Goal: Task Accomplishment & Management: Manage account settings

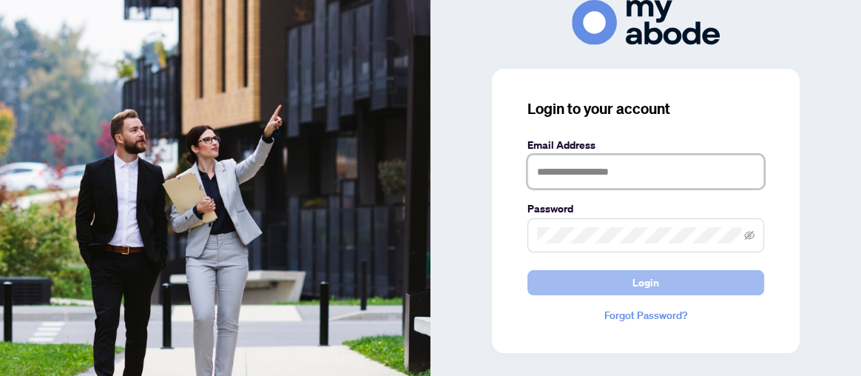
type input "**********"
click at [660, 280] on button "Login" at bounding box center [645, 282] width 237 height 25
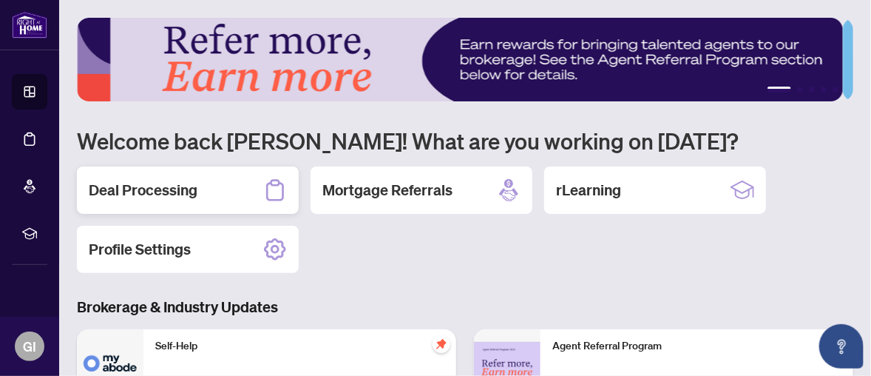
click at [185, 183] on h2 "Deal Processing" at bounding box center [143, 190] width 109 height 21
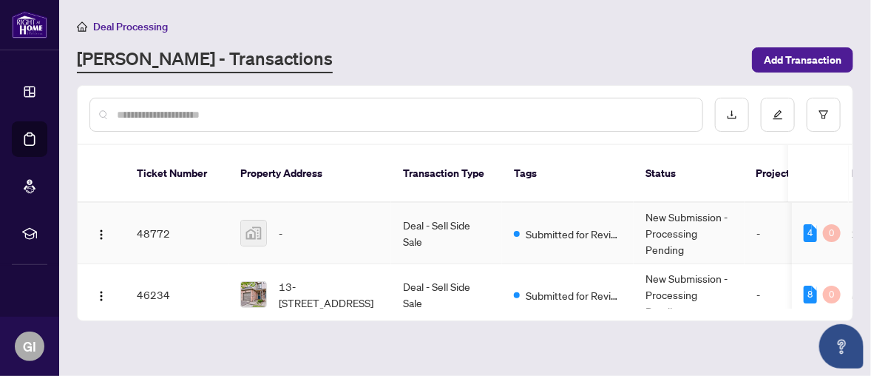
click at [416, 206] on td "Deal - Sell Side Sale" at bounding box center [446, 233] width 111 height 61
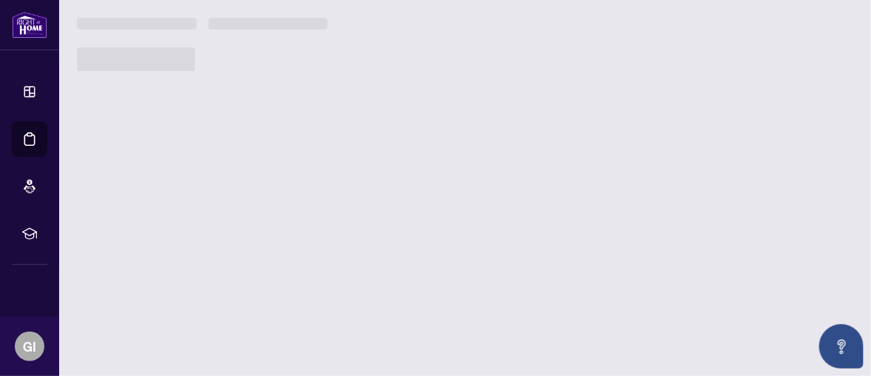
click at [416, 206] on main "Deal Processing [PERSON_NAME] - Transactions Add Transaction Ticket Number Prop…" at bounding box center [465, 188] width 812 height 376
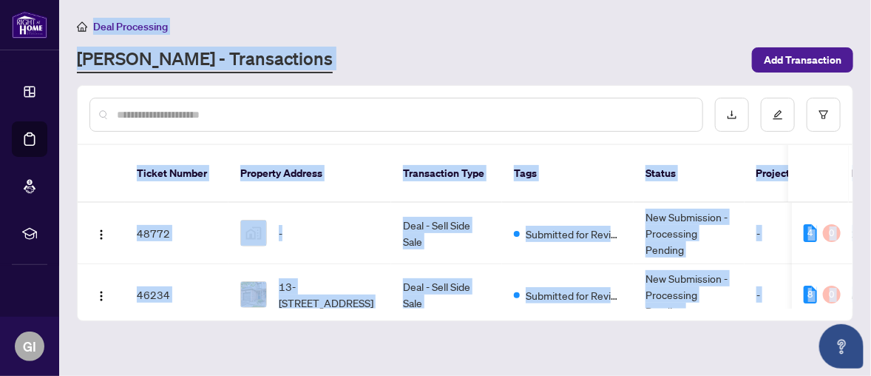
click at [464, 54] on div "[PERSON_NAME] - Transactions" at bounding box center [410, 60] width 666 height 27
click at [330, 115] on input "text" at bounding box center [404, 114] width 574 height 16
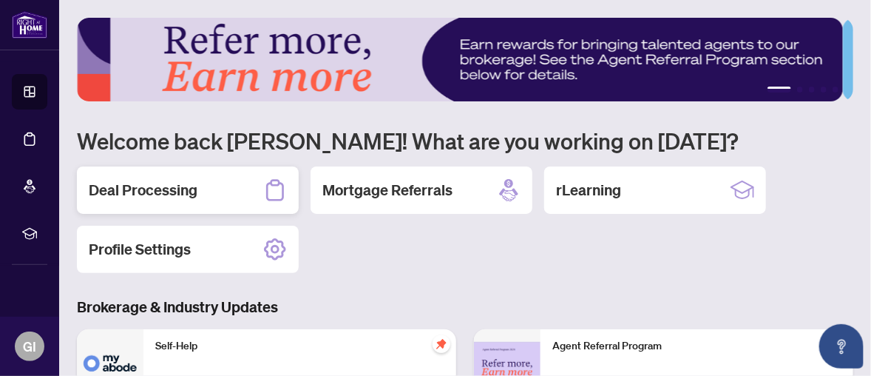
click at [158, 192] on h2 "Deal Processing" at bounding box center [143, 190] width 109 height 21
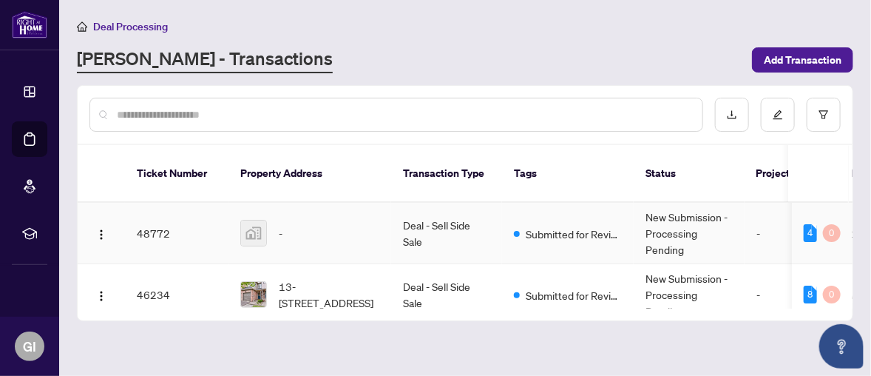
click at [254, 220] on img at bounding box center [253, 232] width 25 height 25
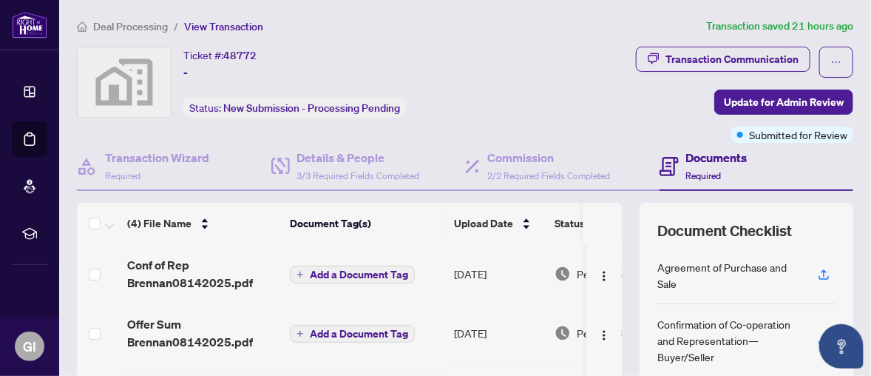
click at [116, 74] on img at bounding box center [124, 82] width 93 height 70
click at [121, 73] on img at bounding box center [124, 82] width 93 height 70
click at [163, 87] on img at bounding box center [124, 82] width 93 height 70
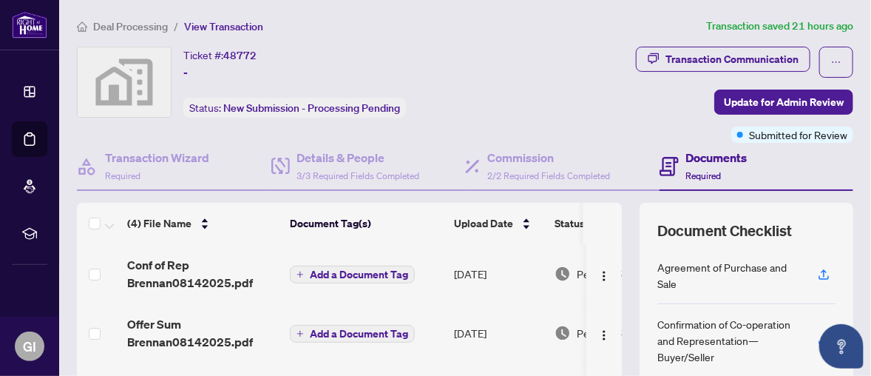
click at [163, 87] on img at bounding box center [124, 82] width 93 height 70
click at [126, 100] on img at bounding box center [124, 82] width 93 height 70
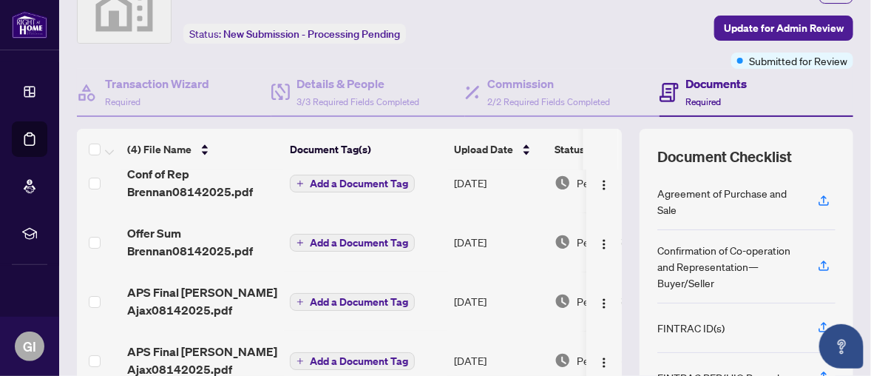
scroll to position [148, 0]
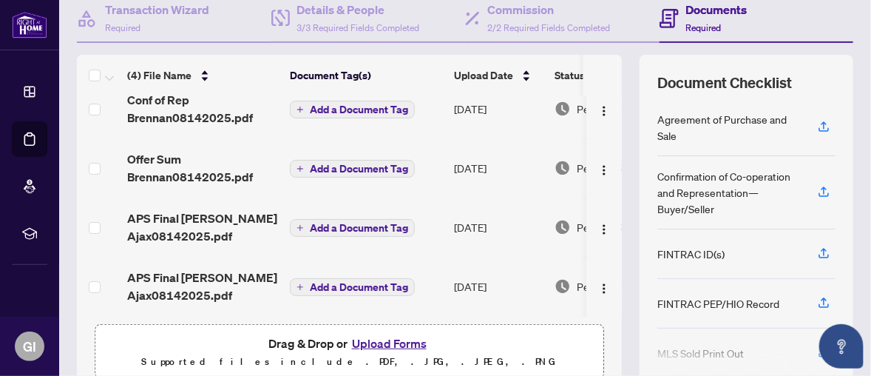
click at [383, 336] on button "Upload Forms" at bounding box center [390, 343] width 84 height 19
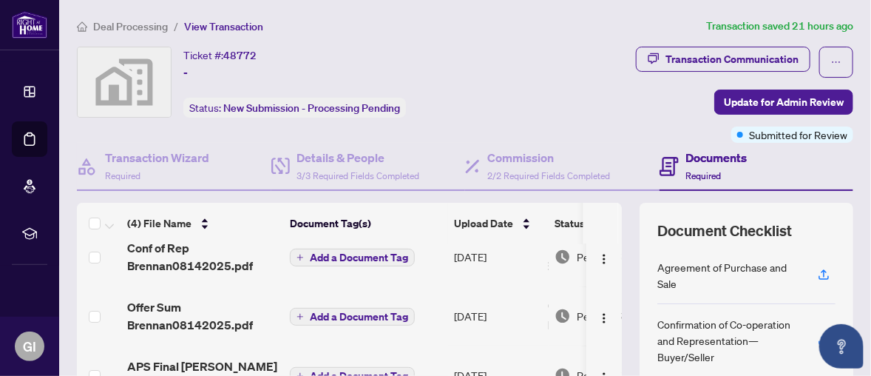
scroll to position [0, 0]
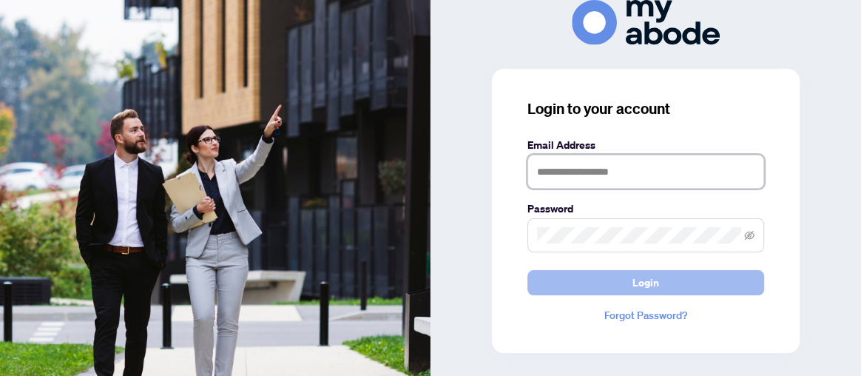
type input "**********"
click at [660, 276] on button "Login" at bounding box center [645, 282] width 237 height 25
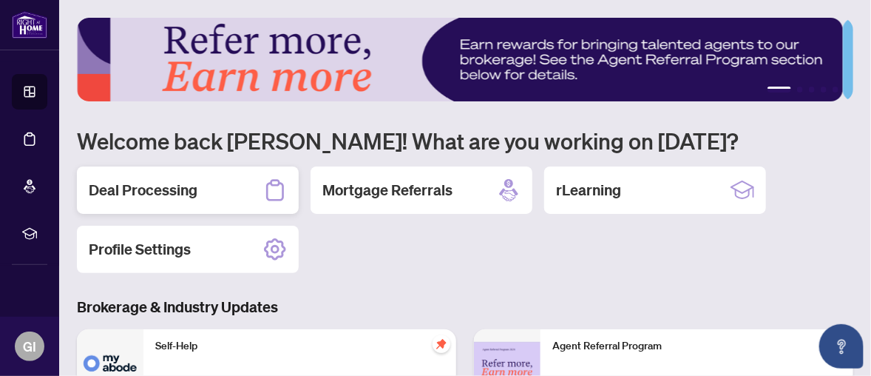
click at [140, 187] on h2 "Deal Processing" at bounding box center [143, 190] width 109 height 21
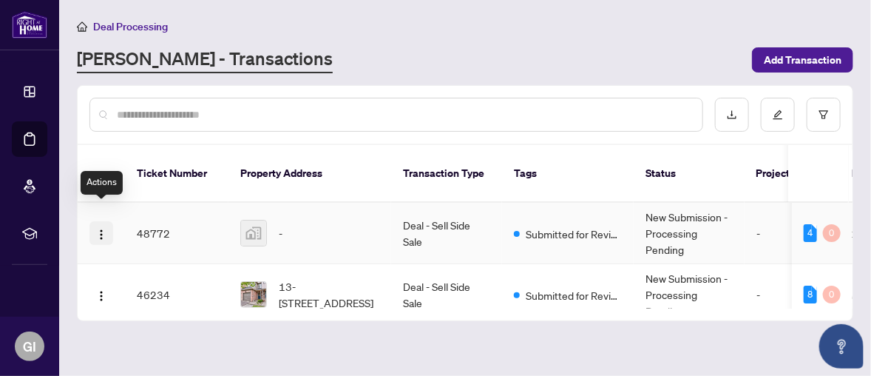
click at [98, 229] on img "button" at bounding box center [101, 235] width 12 height 12
click at [282, 225] on span "-" at bounding box center [281, 233] width 4 height 16
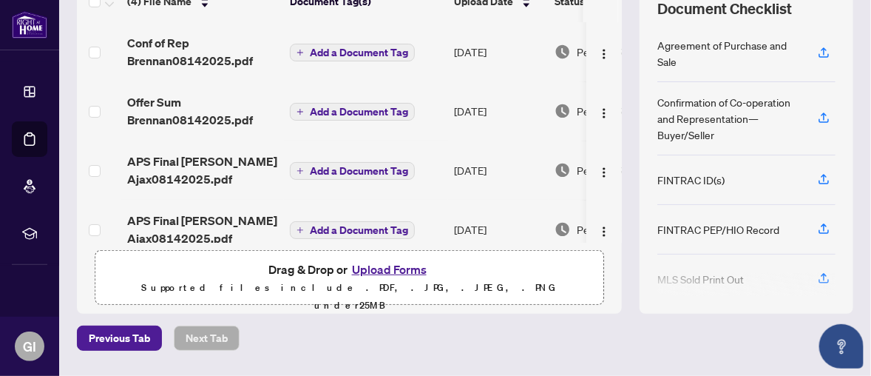
scroll to position [263, 0]
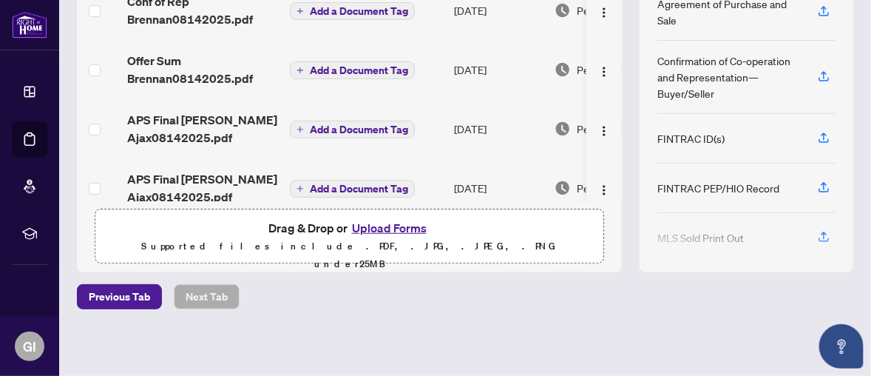
click at [382, 223] on button "Upload Forms" at bounding box center [390, 227] width 84 height 19
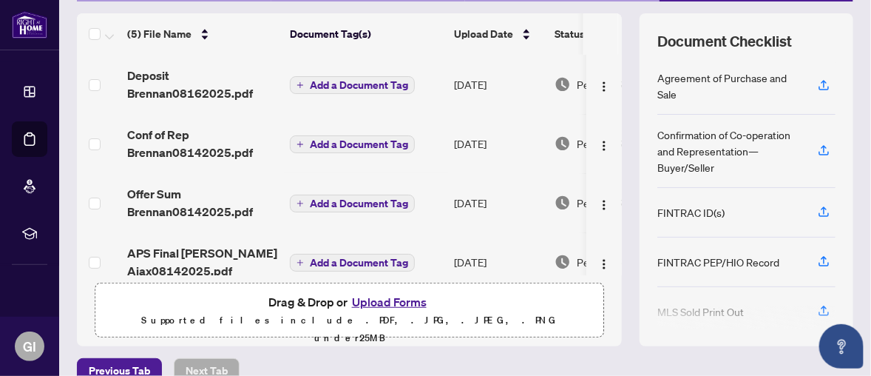
scroll to position [79, 0]
